Goal: Task Accomplishment & Management: Use online tool/utility

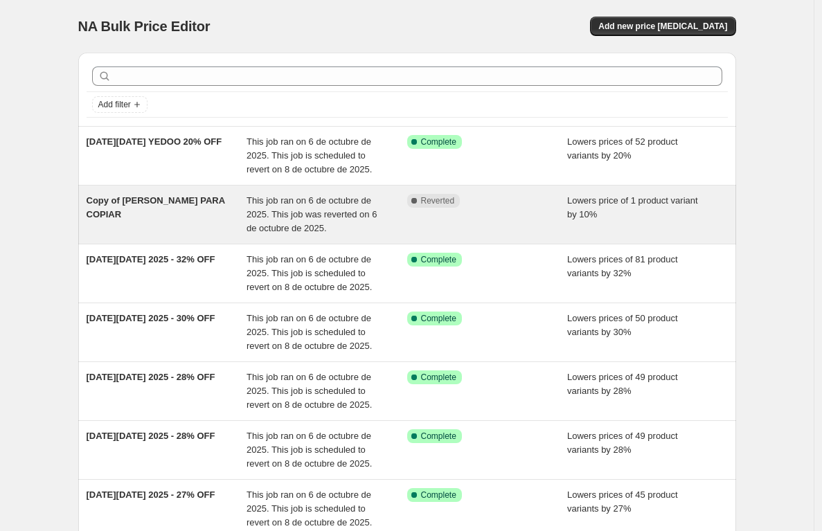
click at [202, 223] on div "Copy of CAMPAÑA PARA COPIAR" at bounding box center [167, 215] width 161 height 42
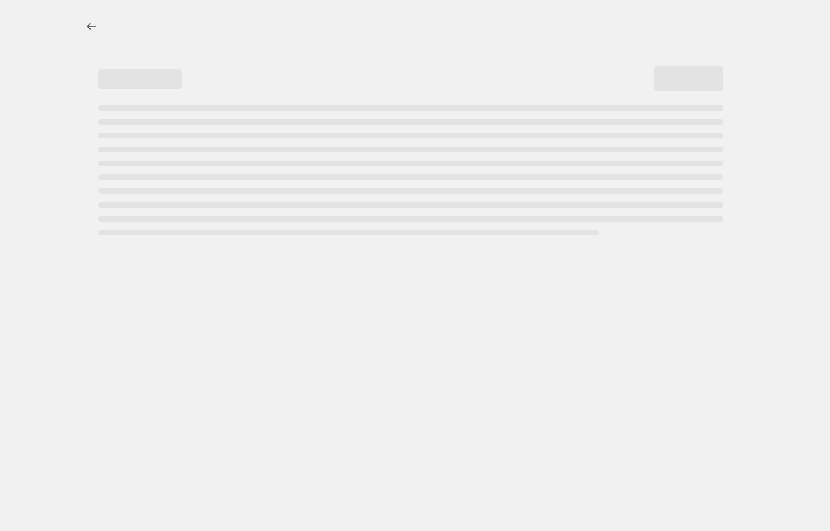
select select "percentage"
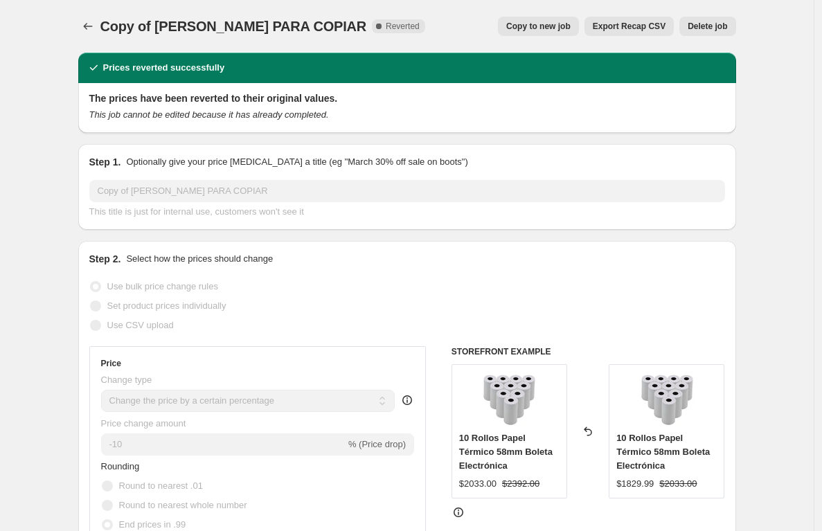
click at [540, 17] on button "Copy to new job" at bounding box center [538, 26] width 81 height 19
select select "percentage"
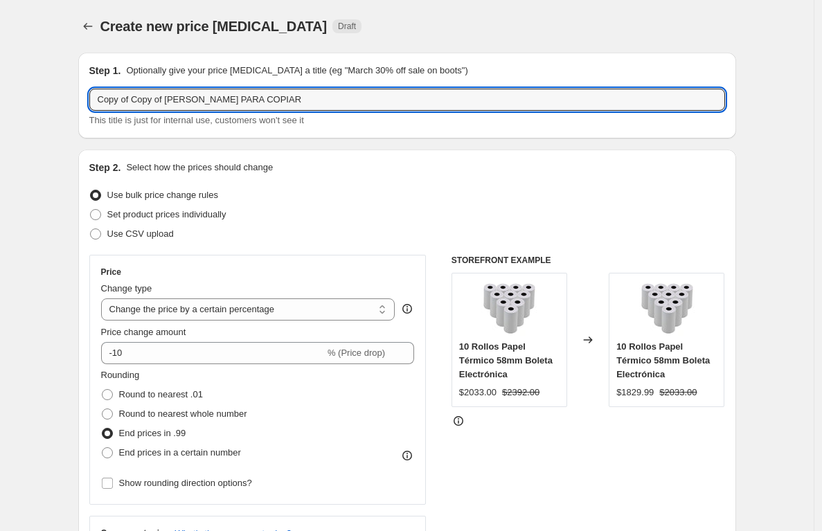
drag, startPoint x: 173, startPoint y: 103, endPoint x: 8, endPoint y: 102, distance: 165.6
click at [0, 100] on html "Home Settings Plans Skip to content Create new price change job. This page is r…" at bounding box center [411, 265] width 822 height 531
drag, startPoint x: 247, startPoint y: 98, endPoint x: 60, endPoint y: 88, distance: 187.4
type input "c"
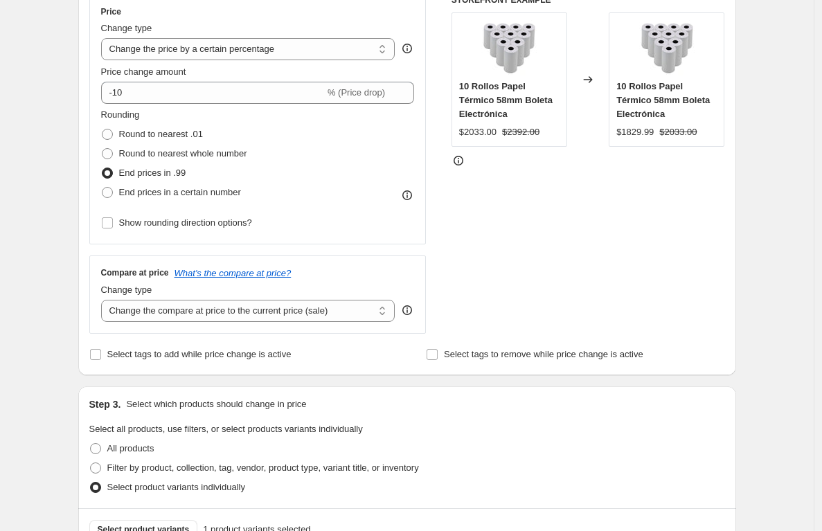
scroll to position [263, 0]
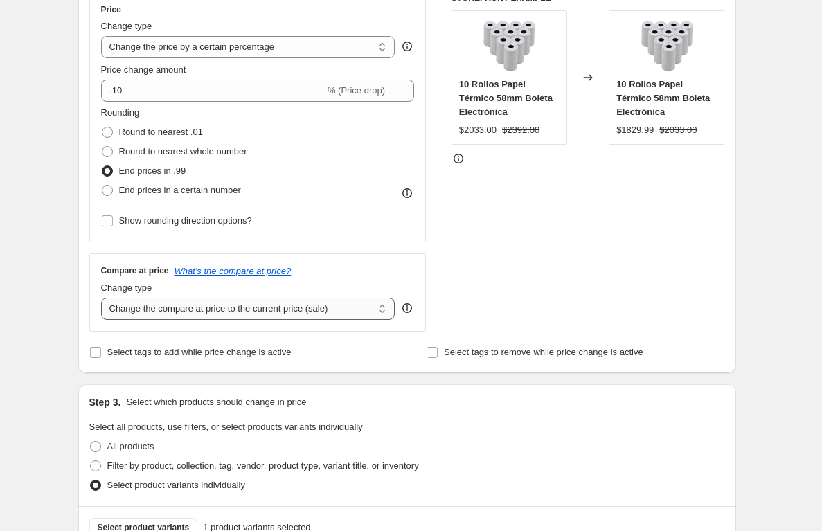
type input "[DATE][DATE] RELOJES CASIO 12% OFF"
click at [271, 314] on select "Change the compare at price to the current price (sale) Change the compare at p…" at bounding box center [248, 309] width 294 height 22
click at [105, 298] on select "Change the compare at price to the current price (sale) Change the compare at p…" at bounding box center [248, 309] width 294 height 22
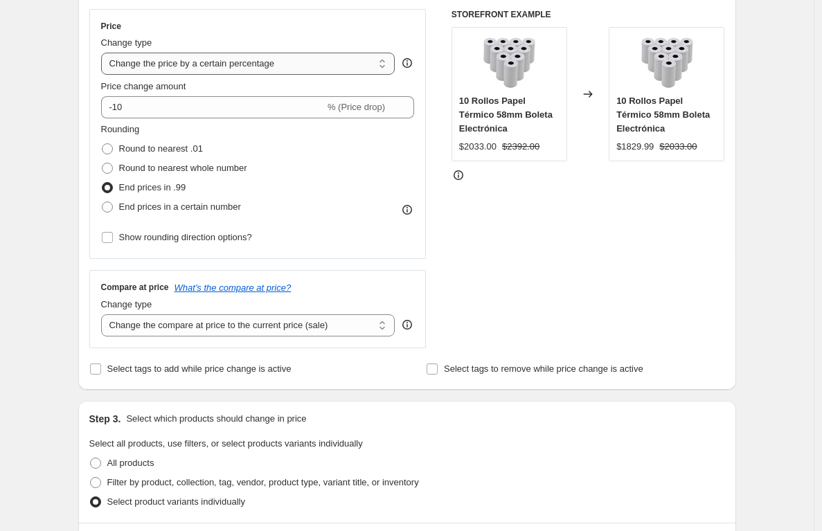
scroll to position [182, 0]
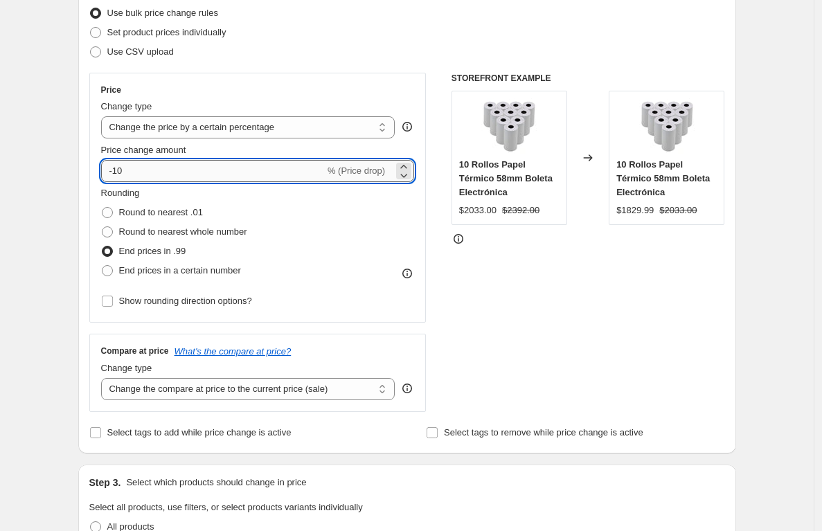
click at [170, 174] on input "-10" at bounding box center [213, 171] width 224 height 22
type input "-12"
click at [482, 335] on div "STOREFRONT EXAMPLE 10 Rollos Papel Térmico 58mm Boleta Electrónica $2033.00 $23…" at bounding box center [589, 243] width 274 height 340
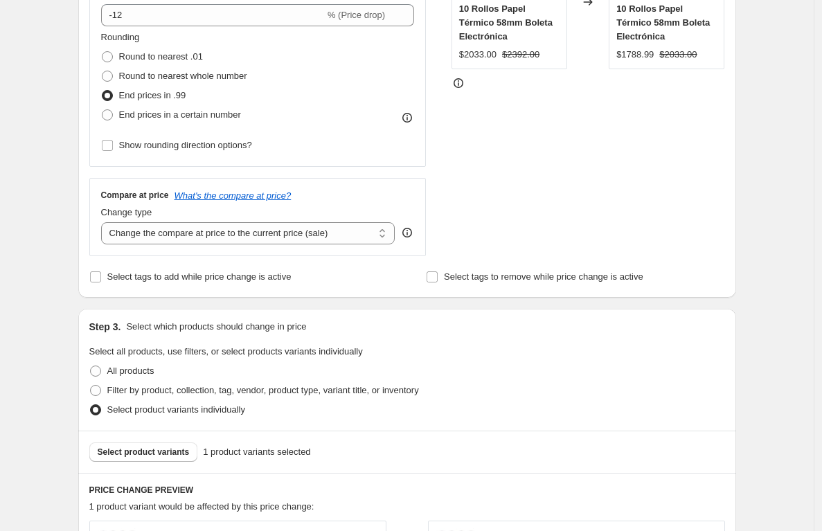
scroll to position [439, 0]
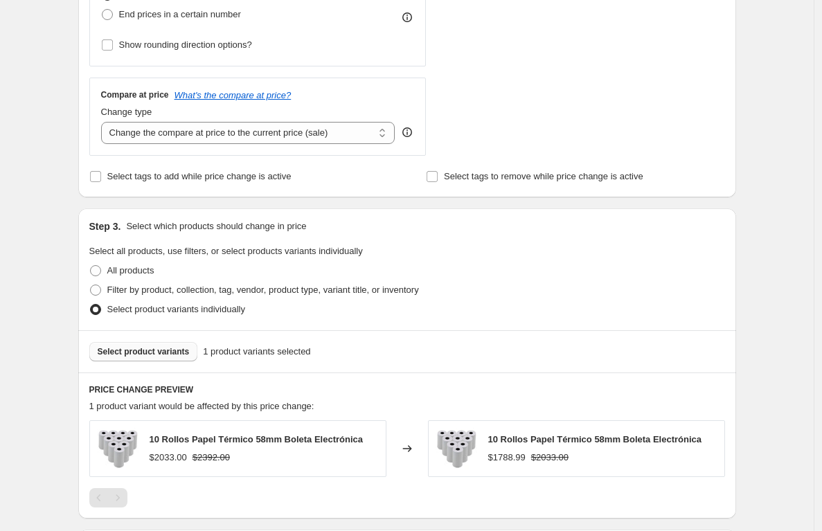
click at [150, 355] on span "Select product variants" at bounding box center [144, 351] width 92 height 11
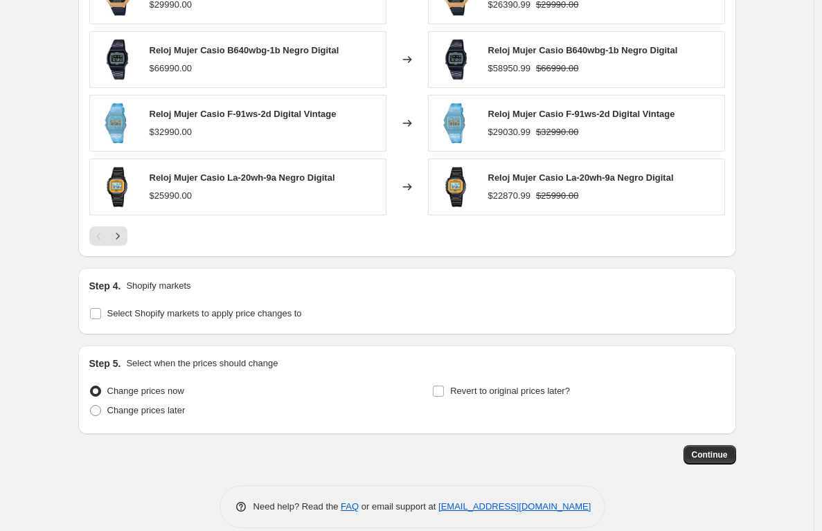
drag, startPoint x: 456, startPoint y: 391, endPoint x: 628, endPoint y: 388, distance: 172.6
click at [456, 391] on span "Revert to original prices later?" at bounding box center [510, 391] width 120 height 10
click at [444, 391] on input "Revert to original prices later?" at bounding box center [438, 391] width 11 height 11
checkbox input "true"
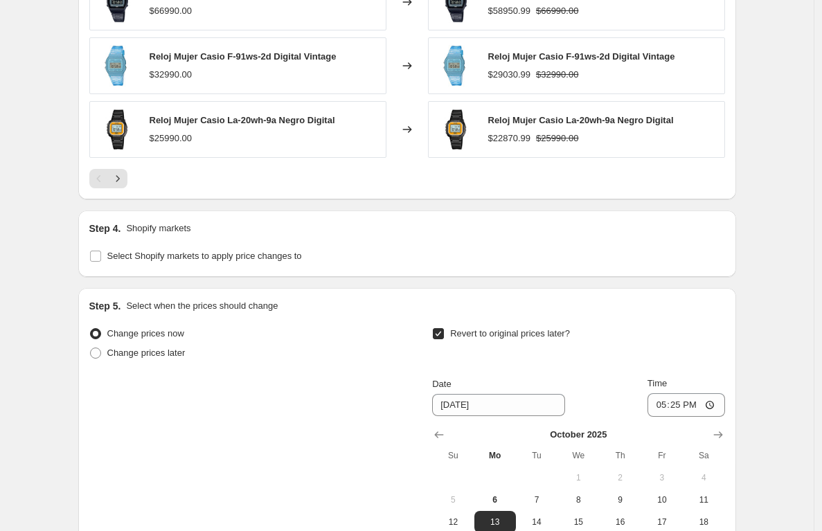
scroll to position [1211, 0]
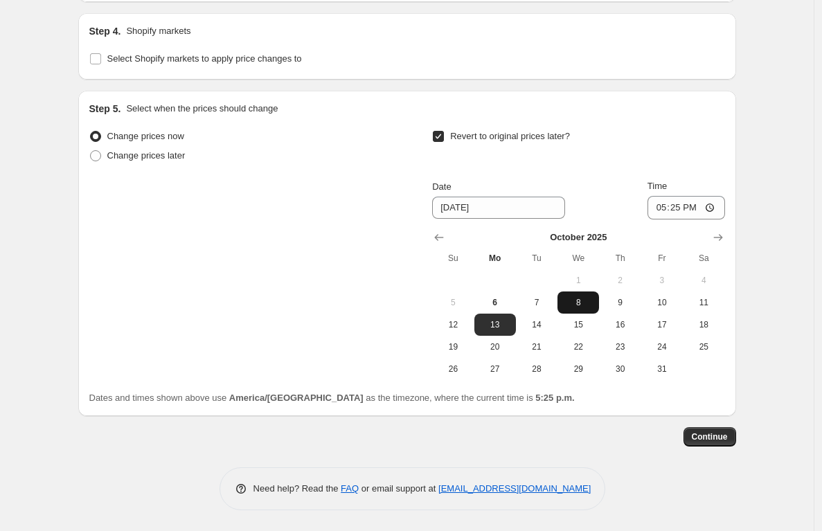
click at [583, 302] on span "8" at bounding box center [578, 302] width 30 height 11
type input "[DATE]"
click at [682, 209] on input "17:25" at bounding box center [687, 208] width 78 height 24
type input "23:59"
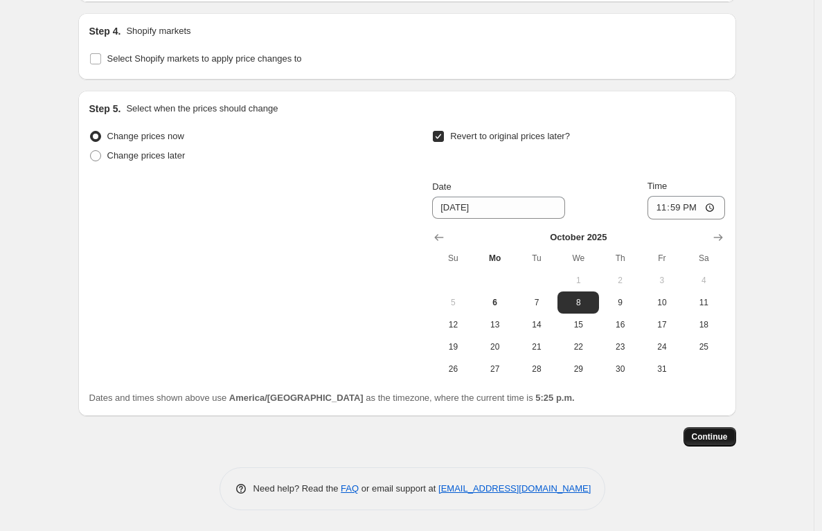
click at [712, 434] on span "Continue" at bounding box center [710, 437] width 36 height 11
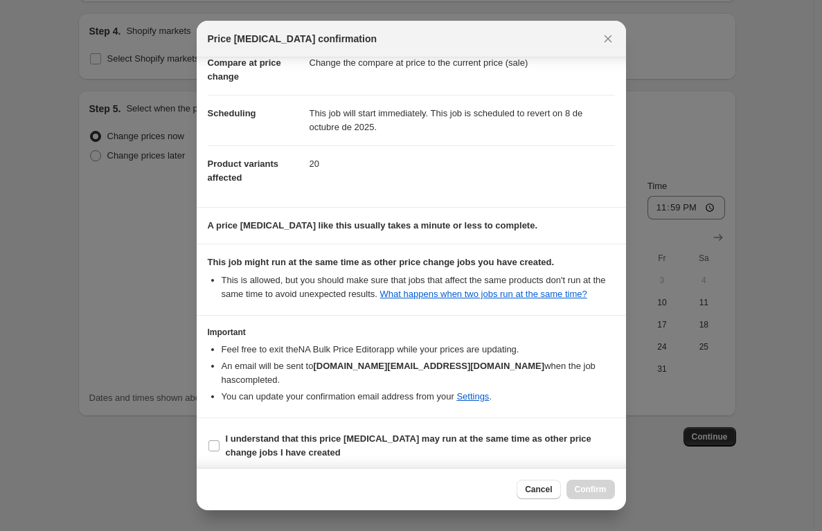
scroll to position [80, 0]
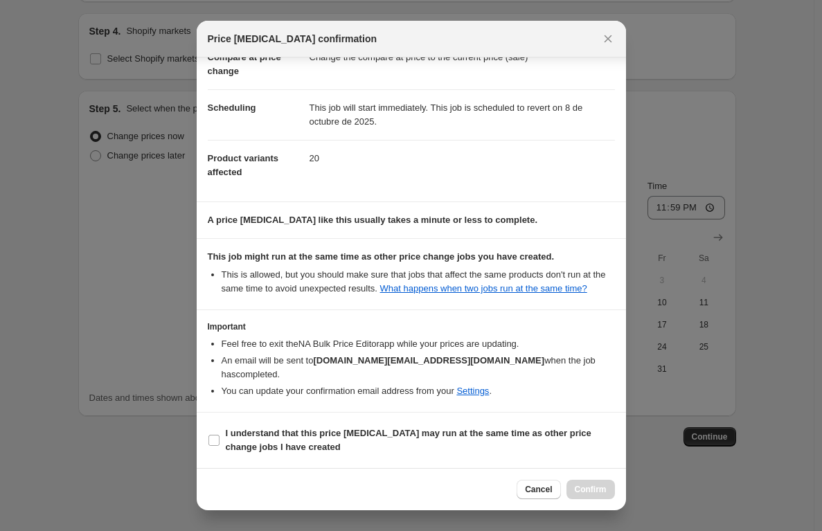
drag, startPoint x: 276, startPoint y: 437, endPoint x: 368, endPoint y: 462, distance: 95.5
click at [276, 438] on b "I understand that this price change job may run at the same time as other price…" at bounding box center [409, 440] width 366 height 24
click at [220, 438] on input "I understand that this price change job may run at the same time as other price…" at bounding box center [214, 440] width 11 height 11
checkbox input "true"
click at [589, 489] on span "Confirm" at bounding box center [591, 489] width 32 height 11
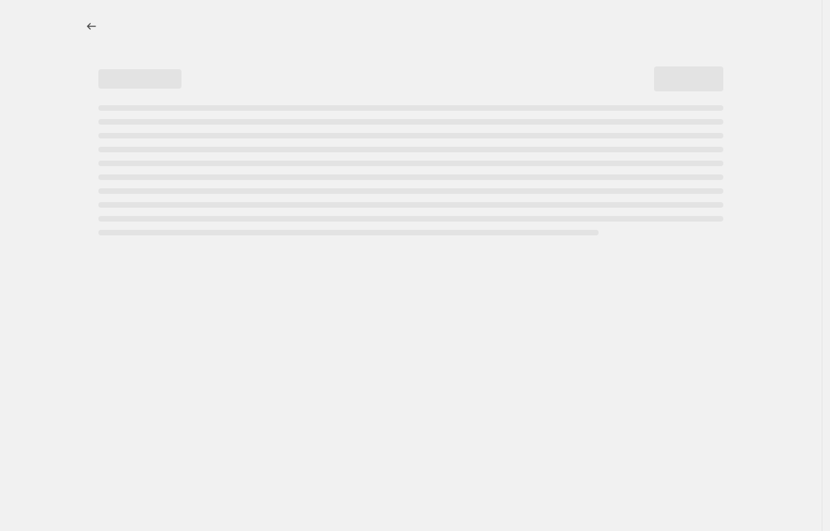
select select "percentage"
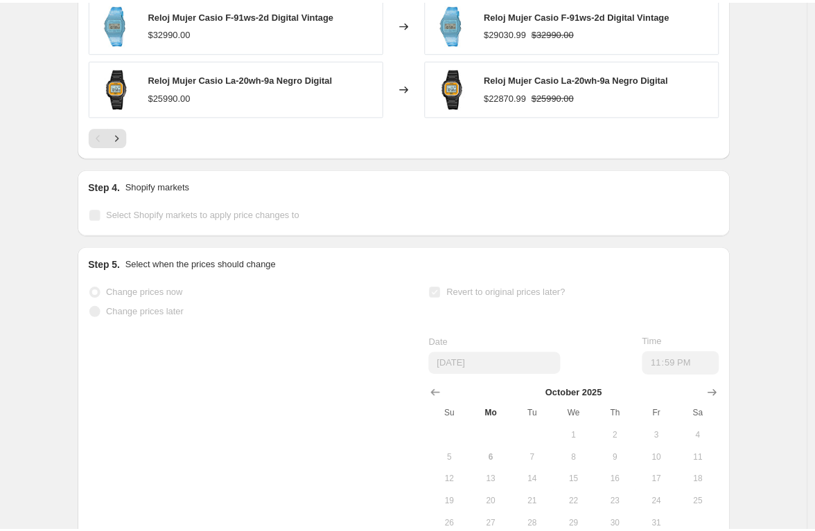
scroll to position [968, 0]
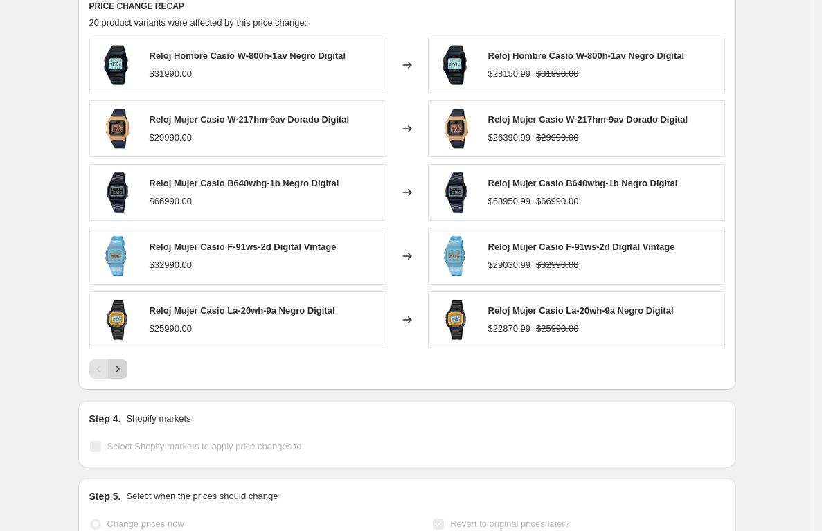
click at [125, 369] on icon "Next" at bounding box center [118, 369] width 14 height 14
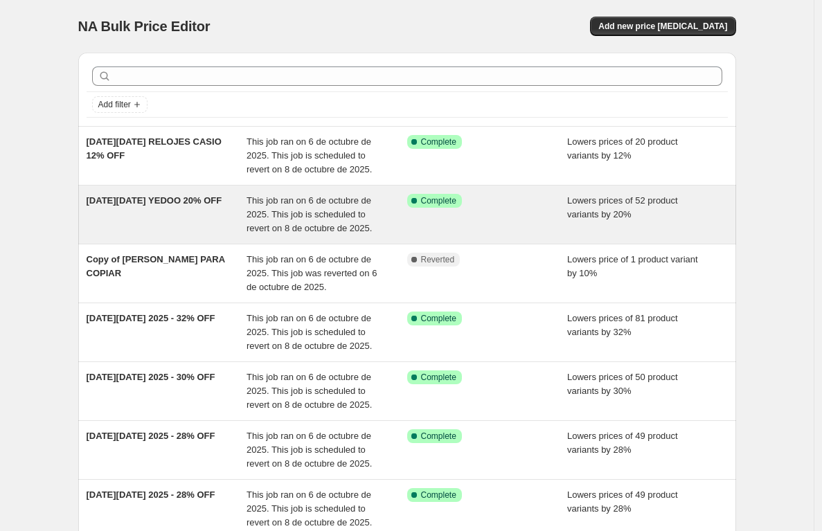
click at [197, 221] on div "[DATE][DATE] YEDOO 20% OFF" at bounding box center [167, 215] width 161 height 42
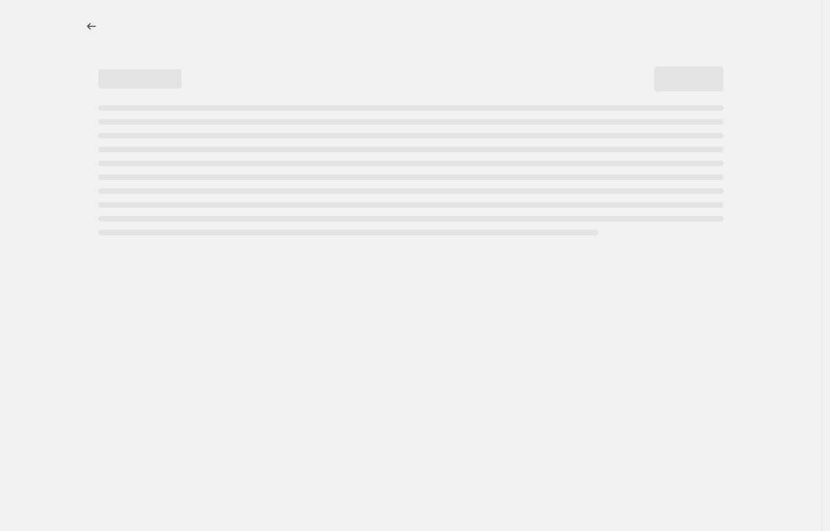
select select "percentage"
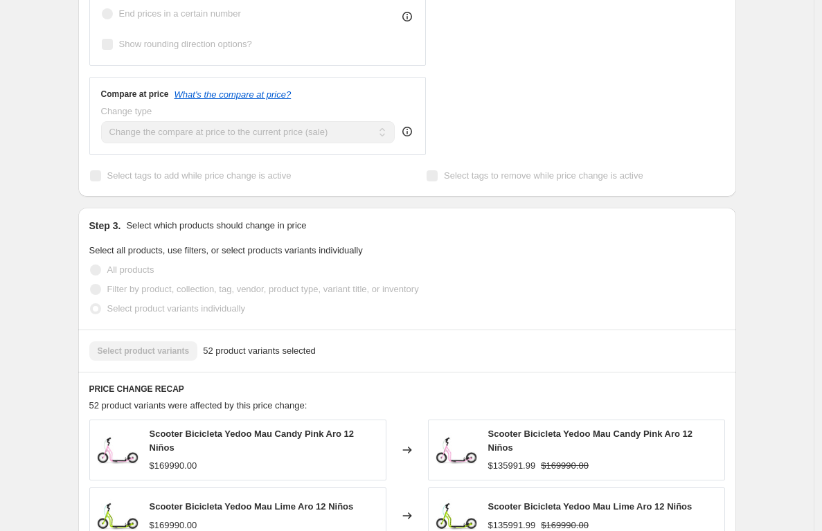
scroll to position [670, 0]
